Goal: Task Accomplishment & Management: Complete application form

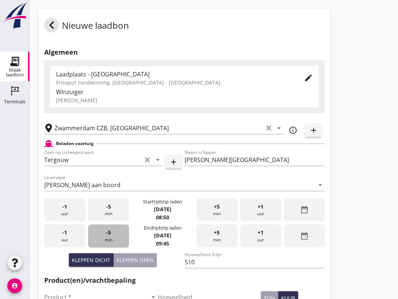
click at [111, 245] on div "-5 min" at bounding box center [108, 235] width 41 height 23
click at [107, 236] on span "-5" at bounding box center [108, 232] width 5 height 8
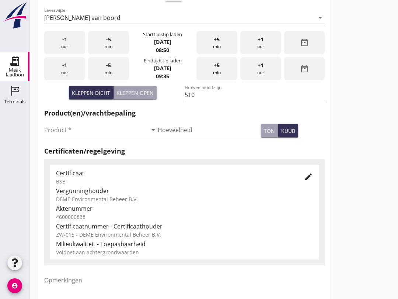
click at [71, 135] on input "Product *" at bounding box center [95, 130] width 103 height 12
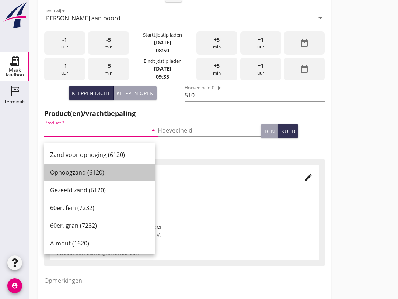
click at [83, 173] on div "Ophoogzand (6120)" at bounding box center [99, 172] width 99 height 9
type input "Ophoogzand (6120)"
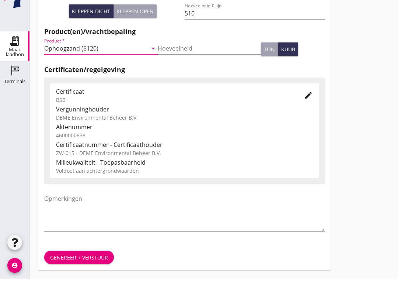
scroll to position [234, 0]
click at [87, 265] on div "Genereer + verstuur" at bounding box center [184, 277] width 292 height 25
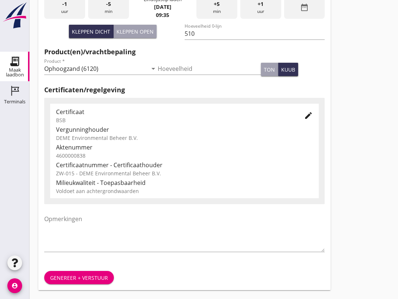
click at [87, 281] on div "Genereer + verstuur" at bounding box center [79, 278] width 58 height 8
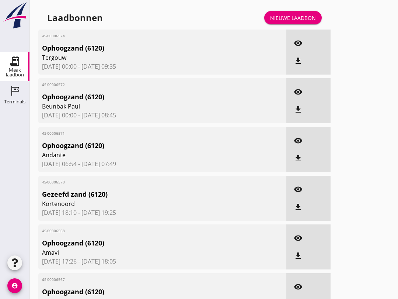
click at [15, 95] on icon "Terminals" at bounding box center [15, 91] width 12 height 12
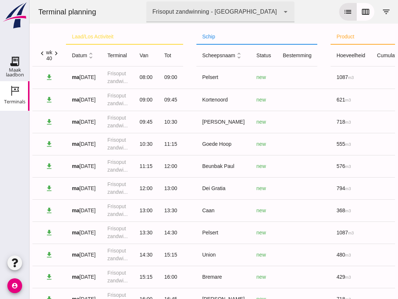
click at [367, 13] on icon "calendar_view_week" at bounding box center [365, 11] width 9 height 9
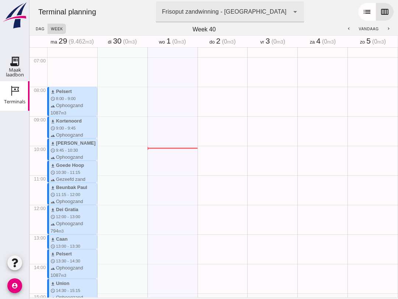
scroll to position [198, 0]
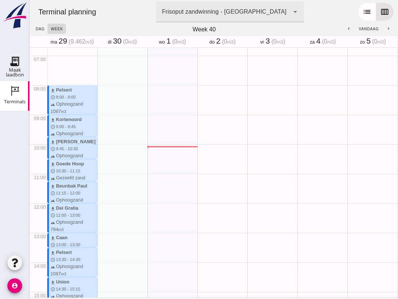
click at [1, 65] on link "Maak laadbon Maak laadbon" at bounding box center [14, 66] width 29 height 29
